Goal: Task Accomplishment & Management: Manage account settings

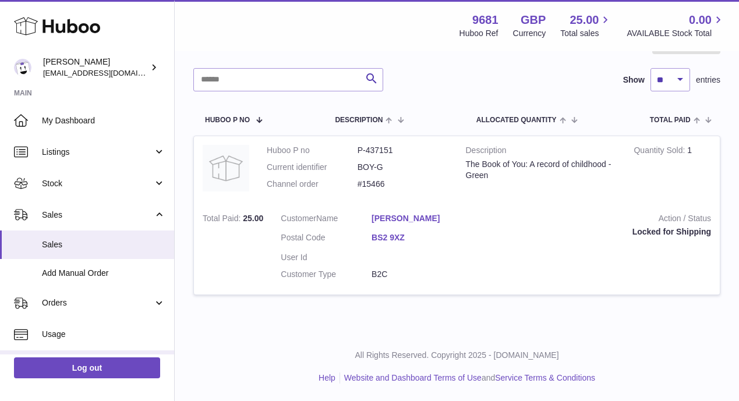
scroll to position [153, 0]
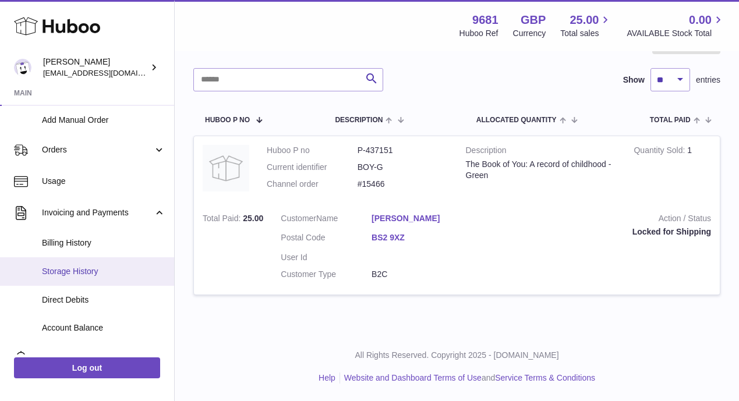
click at [58, 267] on span "Storage History" at bounding box center [103, 271] width 123 height 11
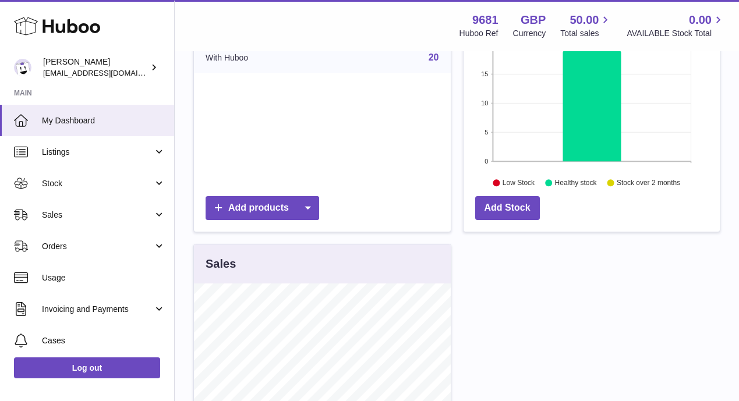
scroll to position [83, 0]
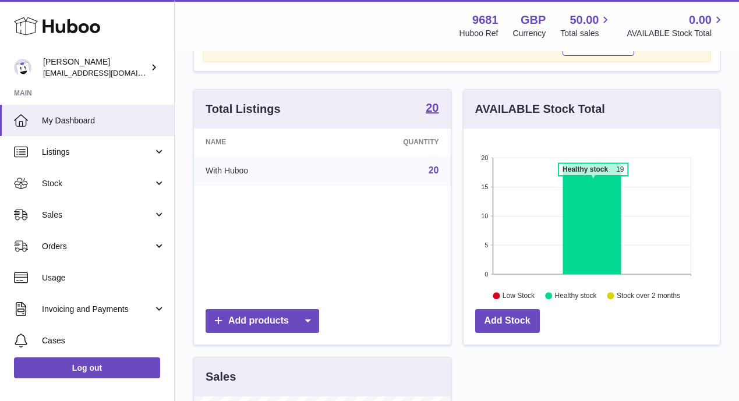
click at [593, 182] on icon at bounding box center [592, 219] width 58 height 111
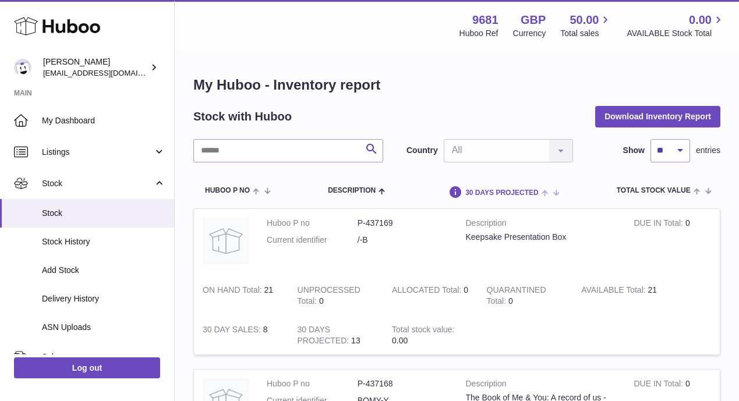
click at [505, 193] on span "30 DAYS PROJECTED" at bounding box center [501, 193] width 73 height 8
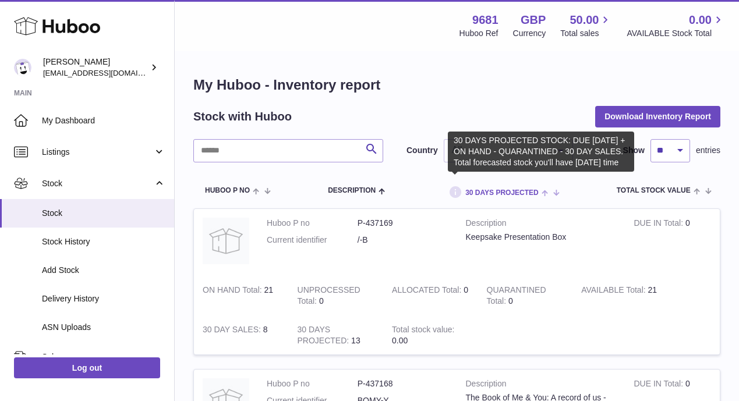
click at [458, 189] on icon at bounding box center [455, 192] width 14 height 15
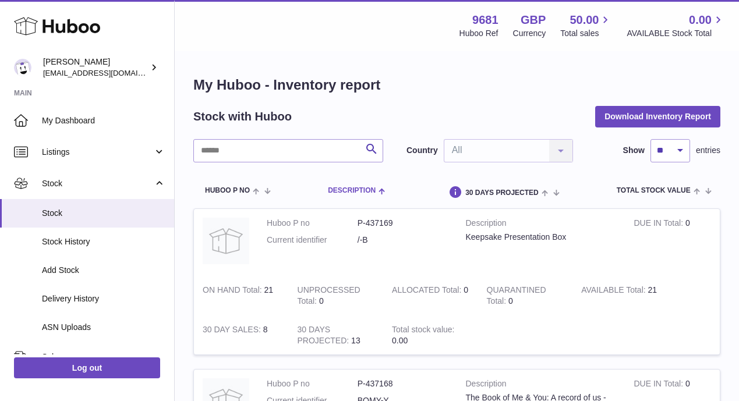
click at [376, 190] on span at bounding box center [381, 190] width 10 height 9
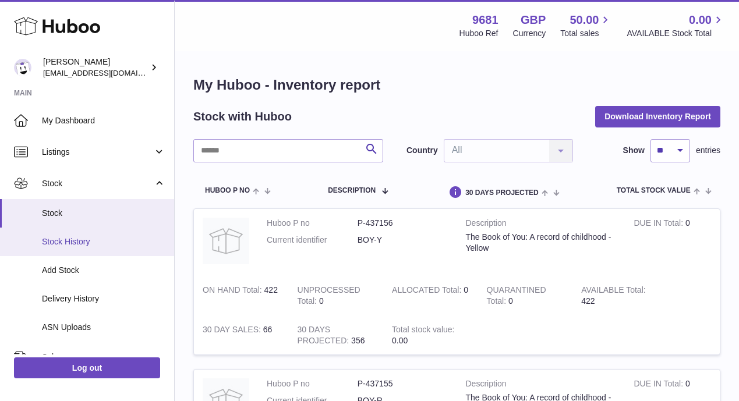
click at [63, 239] on span "Stock History" at bounding box center [103, 241] width 123 height 11
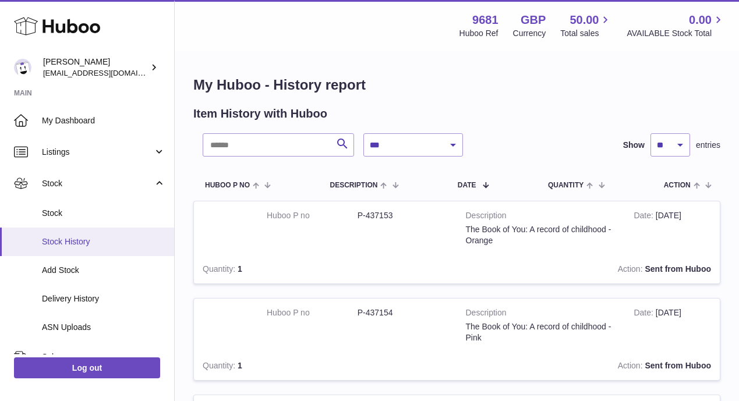
click at [63, 239] on span "Stock History" at bounding box center [103, 241] width 123 height 11
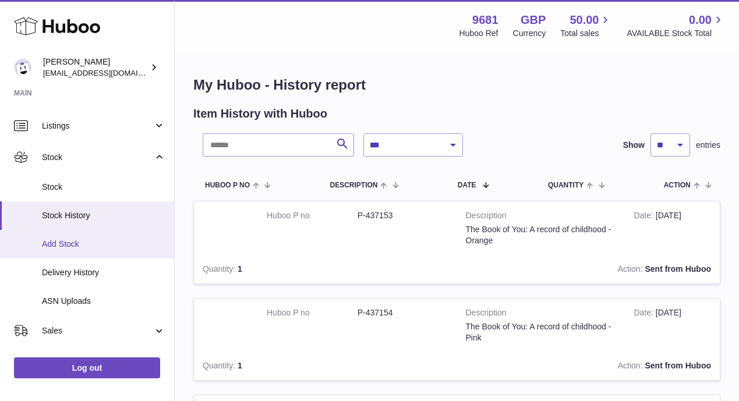
scroll to position [25, 0]
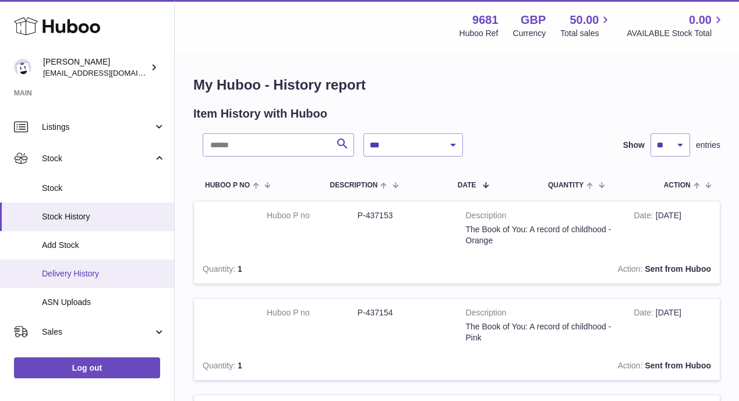
click at [63, 274] on span "Delivery History" at bounding box center [103, 273] width 123 height 11
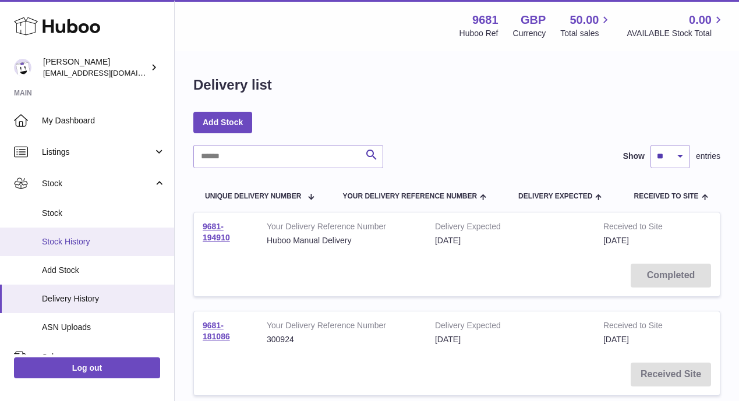
scroll to position [182, 0]
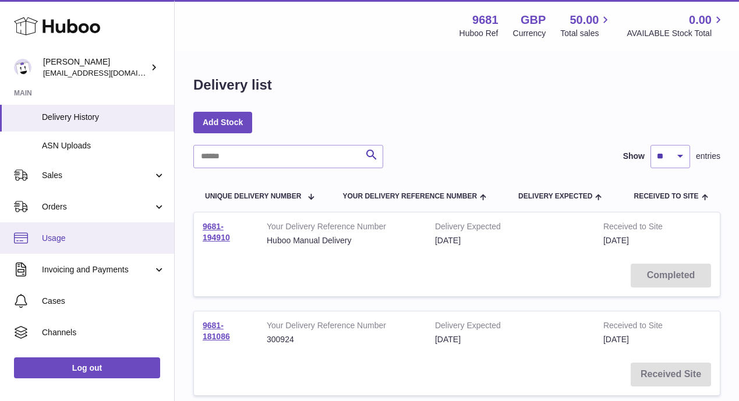
click at [46, 237] on span "Usage" at bounding box center [103, 238] width 123 height 11
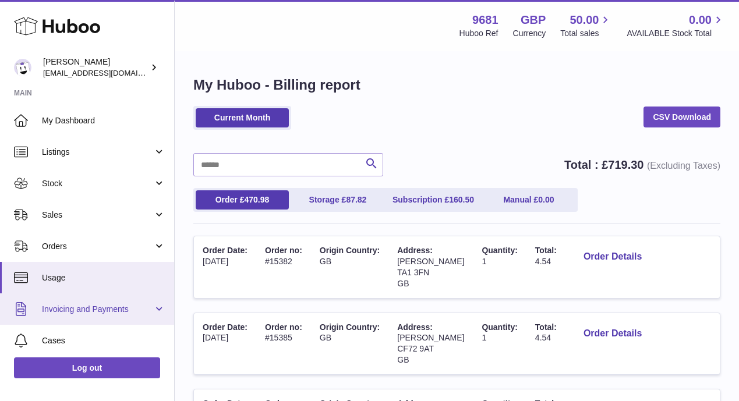
click at [88, 313] on span "Invoicing and Payments" at bounding box center [97, 309] width 111 height 11
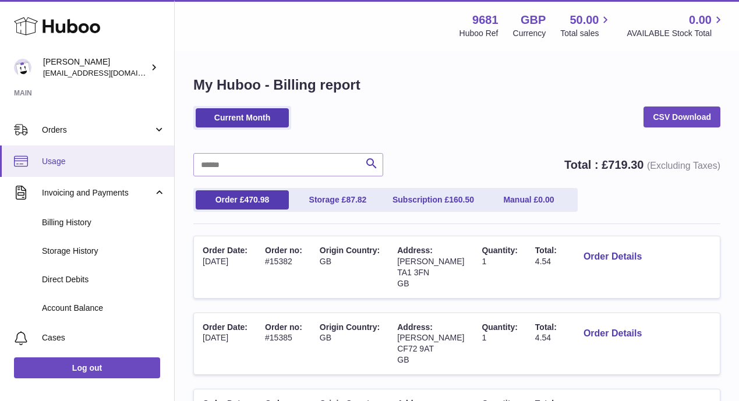
scroll to position [165, 0]
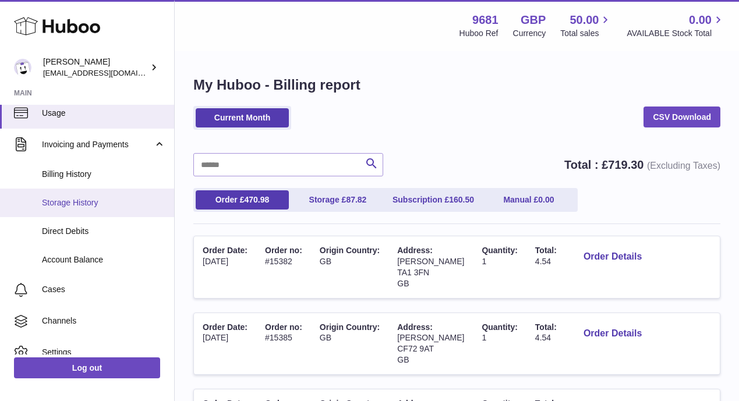
click at [69, 202] on span "Storage History" at bounding box center [103, 202] width 123 height 11
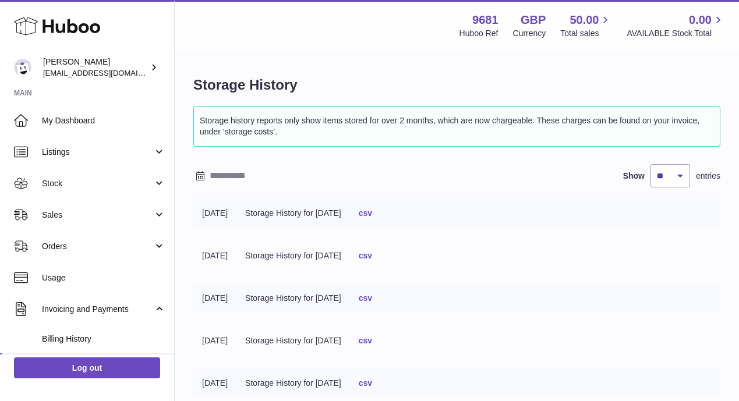
scroll to position [220, 0]
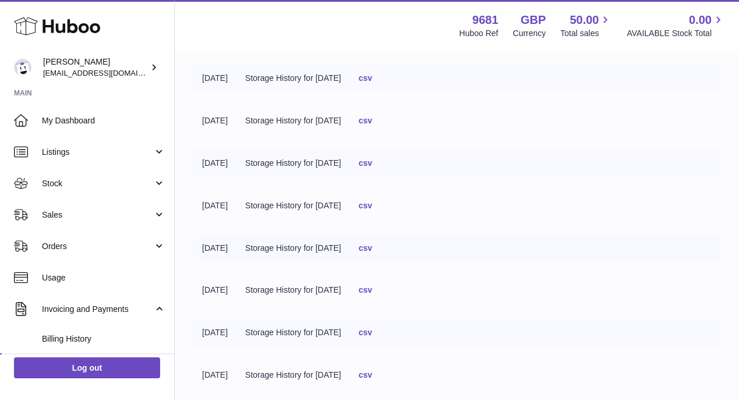
click at [598, 118] on tr "[DATE] Storage History for [DATE] csv" at bounding box center [456, 121] width 527 height 29
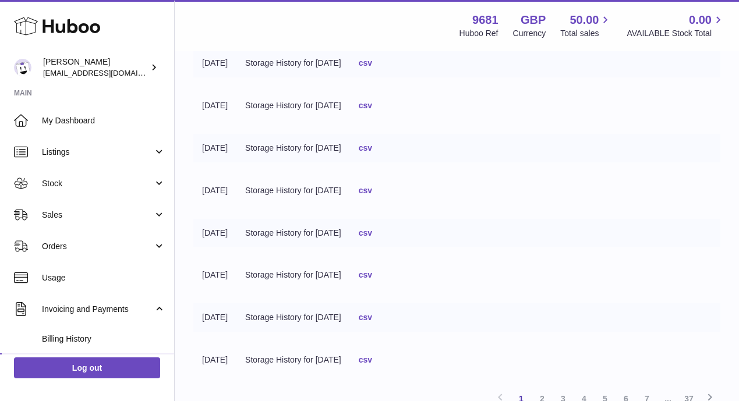
scroll to position [344, 0]
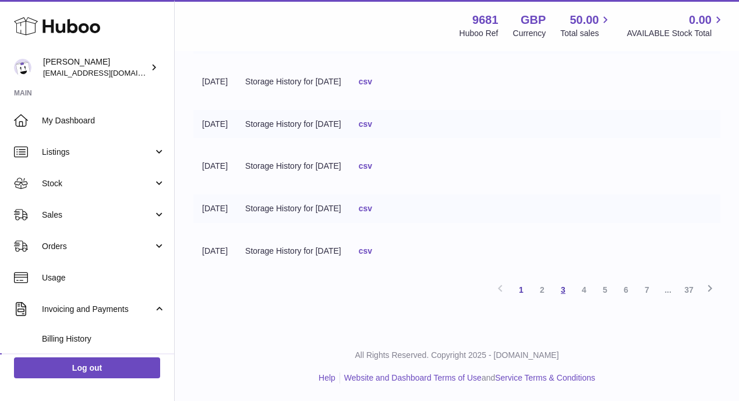
click at [567, 290] on link "3" at bounding box center [563, 290] width 21 height 21
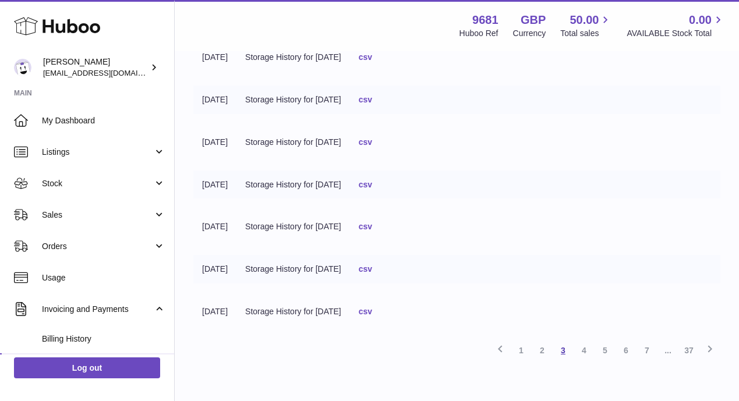
scroll to position [344, 0]
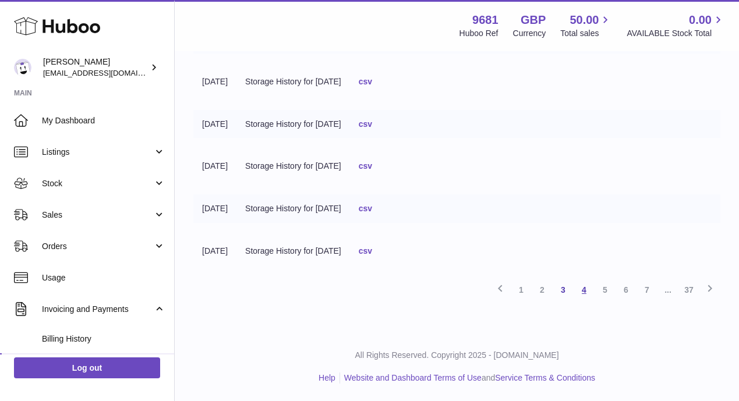
click at [586, 289] on link "4" at bounding box center [584, 290] width 21 height 21
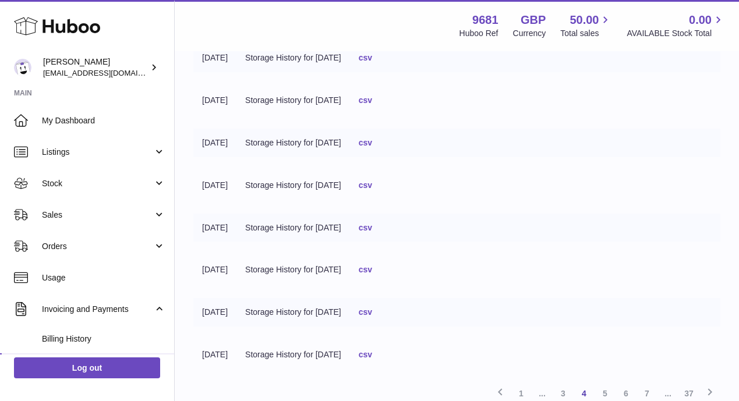
scroll to position [306, 0]
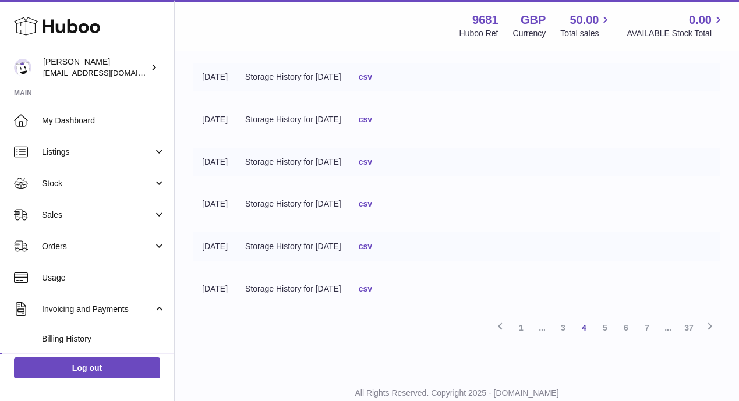
click at [372, 286] on link "csv" at bounding box center [365, 288] width 13 height 9
